Goal: Task Accomplishment & Management: Complete application form

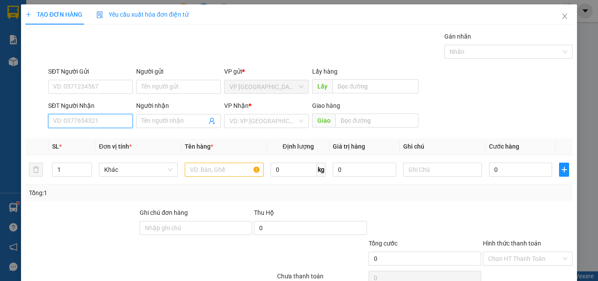
click at [65, 121] on input "SĐT Người Nhận" at bounding box center [90, 121] width 85 height 14
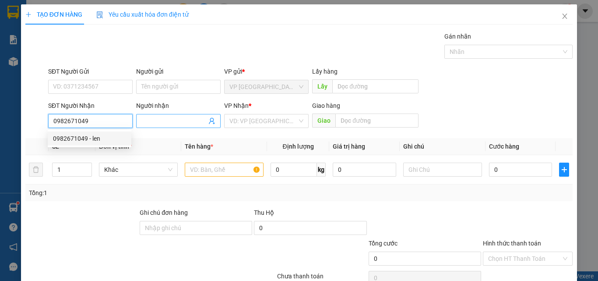
type input "0982671049"
click at [175, 116] on span at bounding box center [178, 121] width 85 height 14
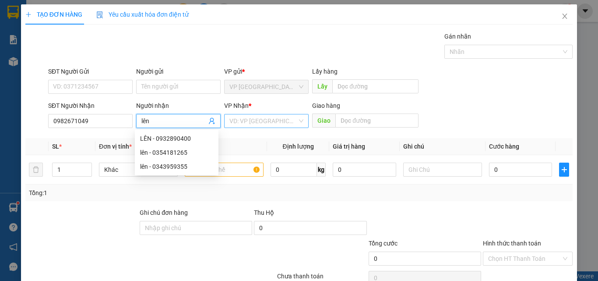
type input "lên"
click at [275, 116] on input "search" at bounding box center [264, 120] width 68 height 13
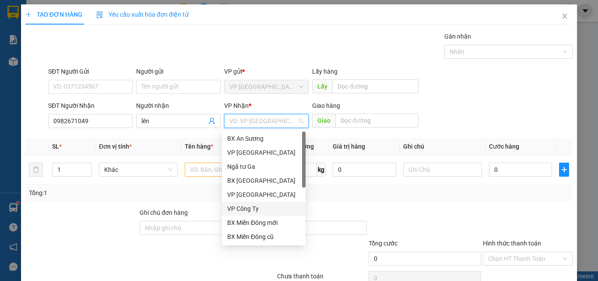
click at [262, 210] on div "VP Công Ty" at bounding box center [263, 209] width 73 height 10
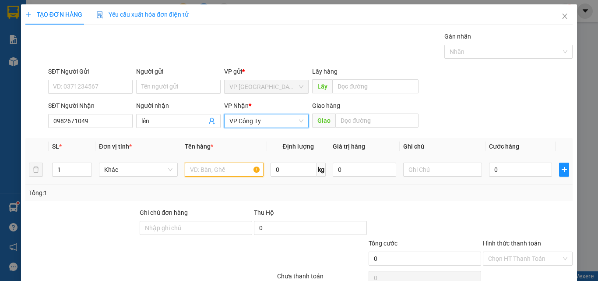
click at [202, 171] on input "text" at bounding box center [224, 170] width 79 height 14
click at [259, 121] on span "VP Công Ty" at bounding box center [267, 120] width 74 height 13
type input "1 thung giay"
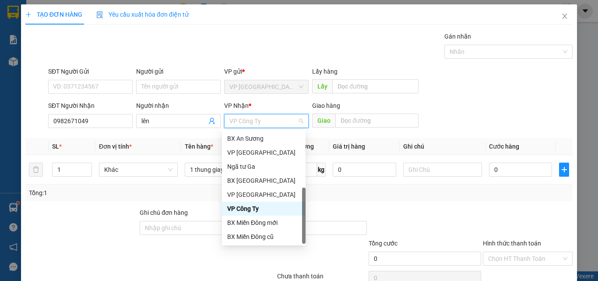
scroll to position [28, 0]
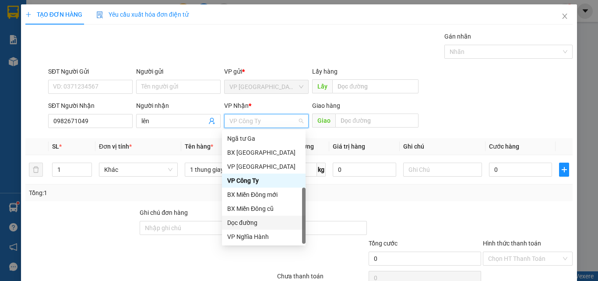
click at [243, 224] on div "Dọc đường" at bounding box center [263, 223] width 73 height 10
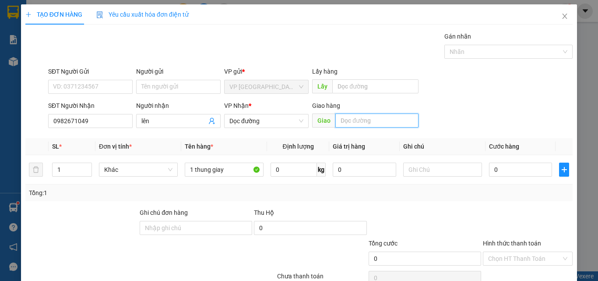
click at [357, 121] on input "text" at bounding box center [377, 120] width 83 height 14
type input "i"
type input "tinh khe"
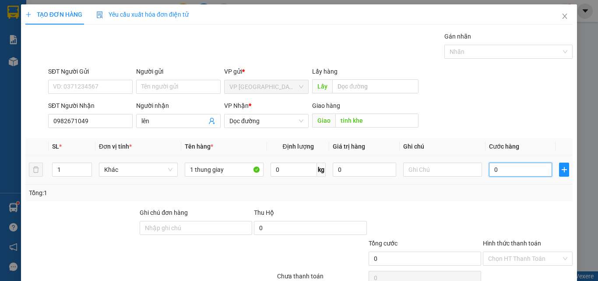
click at [515, 167] on input "0" at bounding box center [520, 170] width 63 height 14
type input "5"
type input "50"
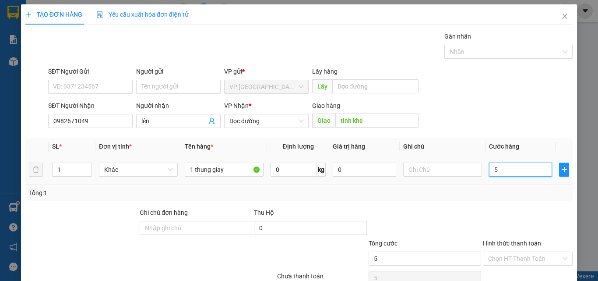
type input "50"
type input "500"
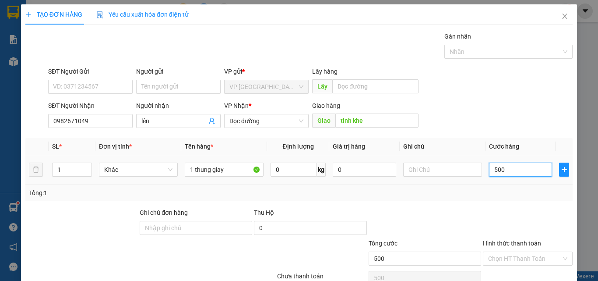
type input "5.000"
type input "50.000"
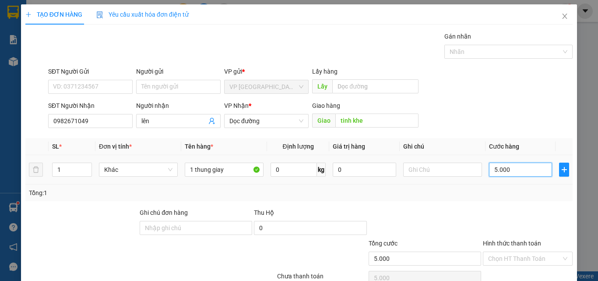
type input "50.000"
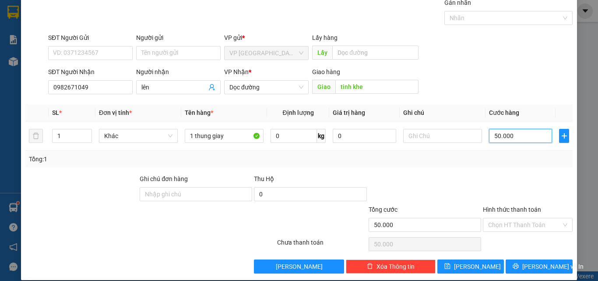
scroll to position [43, 0]
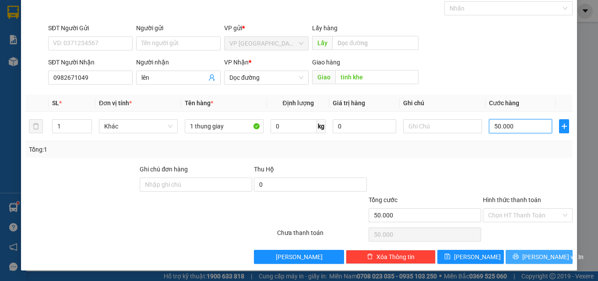
type input "50.000"
click at [535, 258] on span "[PERSON_NAME] và In" at bounding box center [553, 257] width 61 height 10
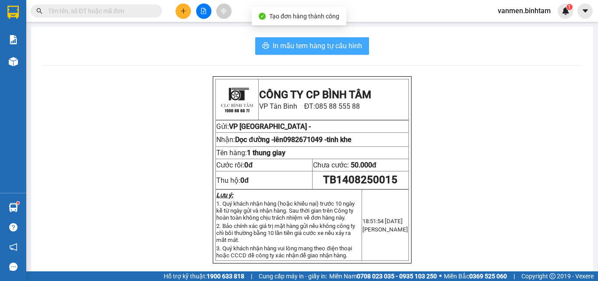
drag, startPoint x: 315, startPoint y: 47, endPoint x: 329, endPoint y: 41, distance: 14.7
click at [316, 48] on span "In mẫu tem hàng tự cấu hình" at bounding box center [317, 45] width 89 height 11
